Goal: Information Seeking & Learning: Learn about a topic

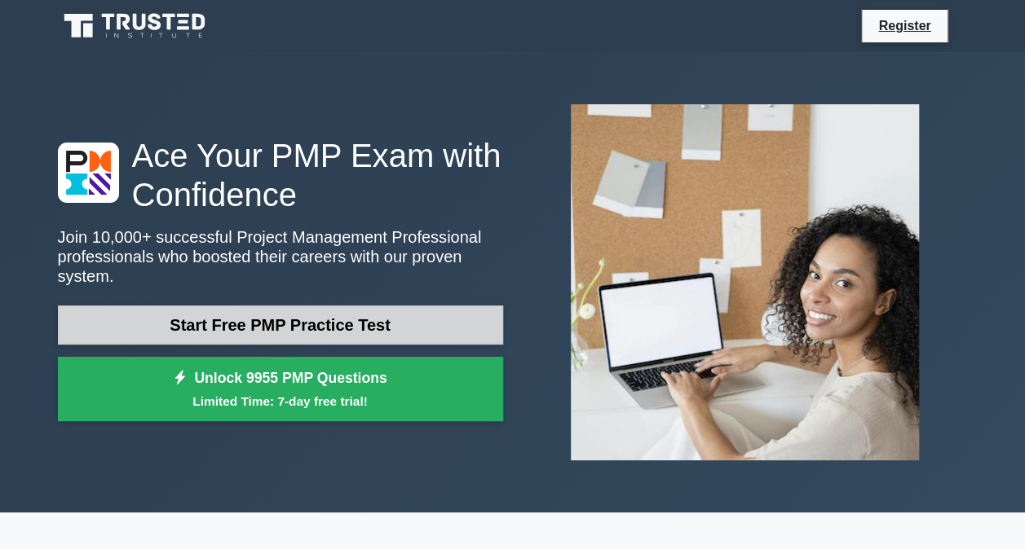
click at [315, 317] on link "Start Free PMP Practice Test" at bounding box center [280, 325] width 445 height 39
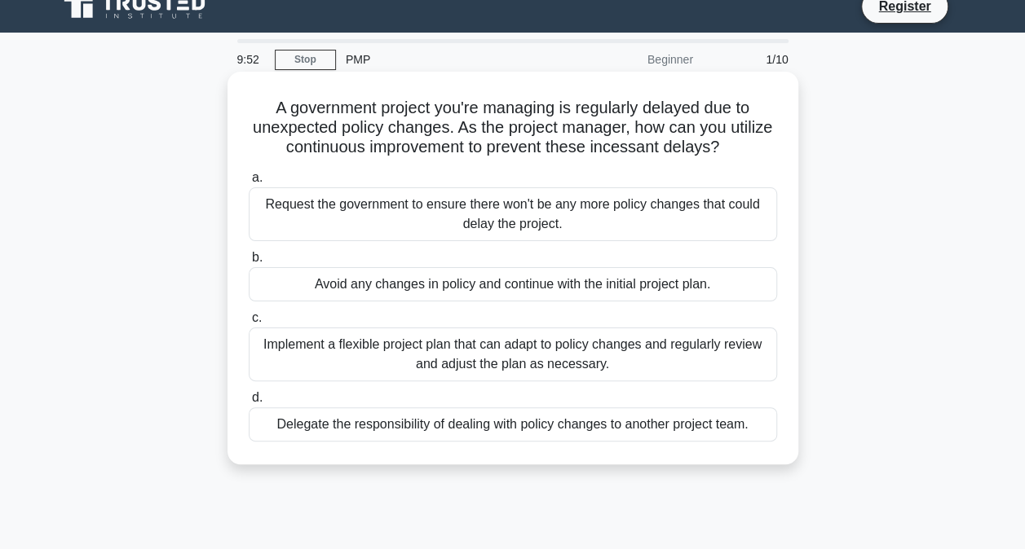
scroll to position [23, 0]
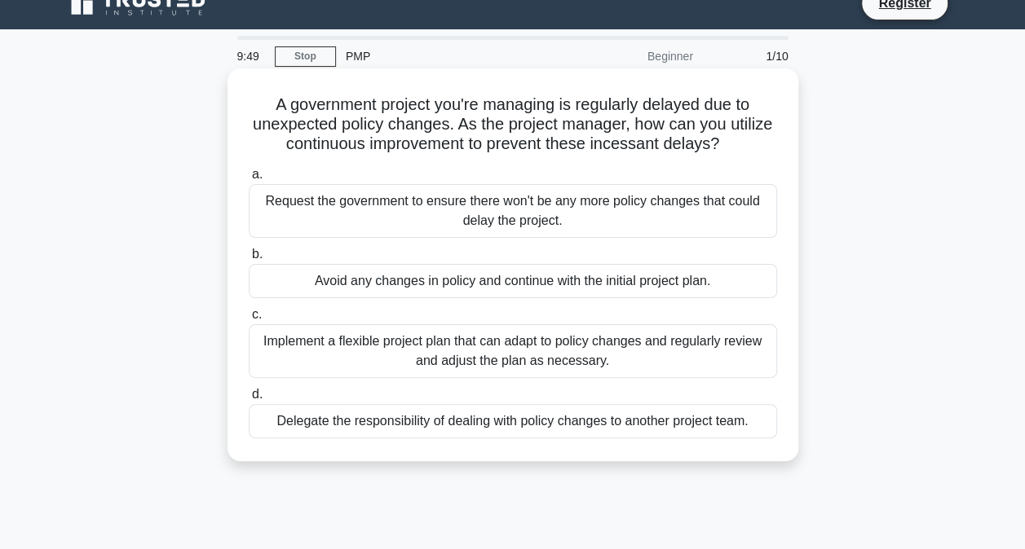
click at [324, 214] on div "Request the government to ensure there won't be any more policy changes that co…" at bounding box center [513, 211] width 528 height 54
click at [249, 180] on input "a. Request the government to ensure there won't be any more policy changes that…" at bounding box center [249, 175] width 0 height 11
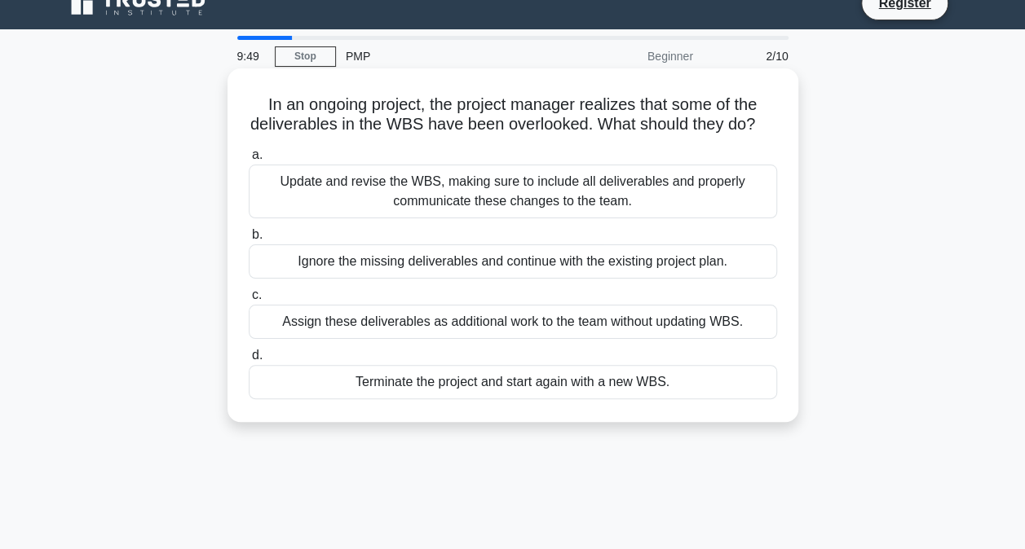
scroll to position [0, 0]
